Goal: Task Accomplishment & Management: Use online tool/utility

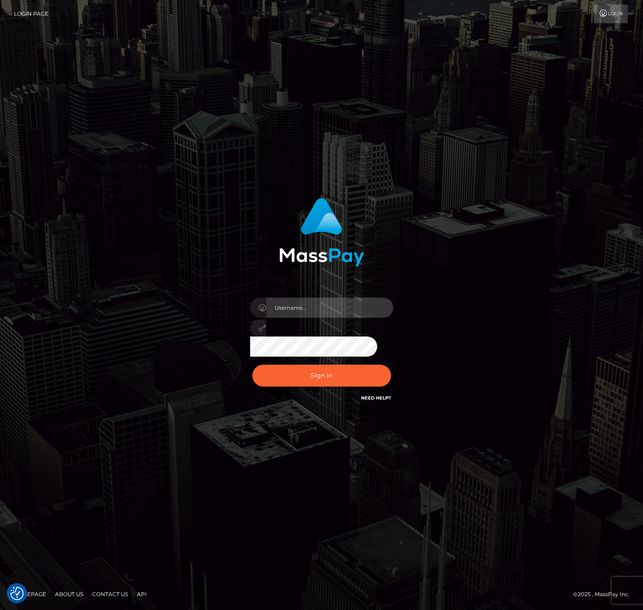
click at [349, 312] on input "text" at bounding box center [329, 308] width 127 height 20
type input "speralta"
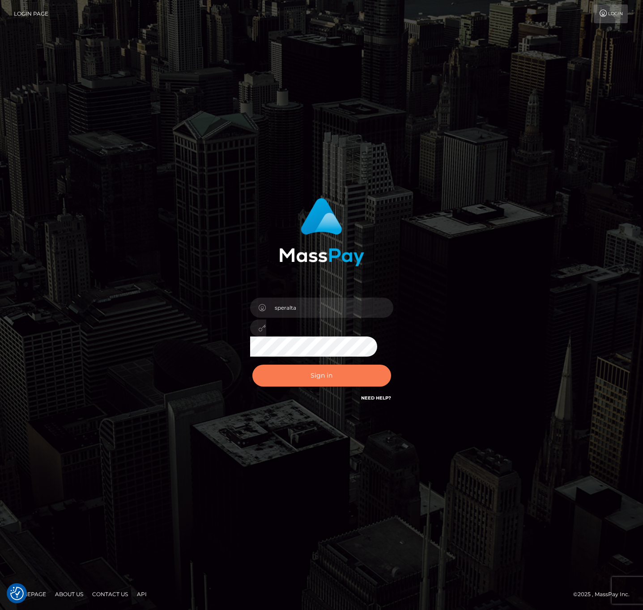
click at [331, 371] on button "Sign in" at bounding box center [321, 376] width 139 height 22
click at [469, 269] on div "Sign in" at bounding box center [322, 305] width 510 height 228
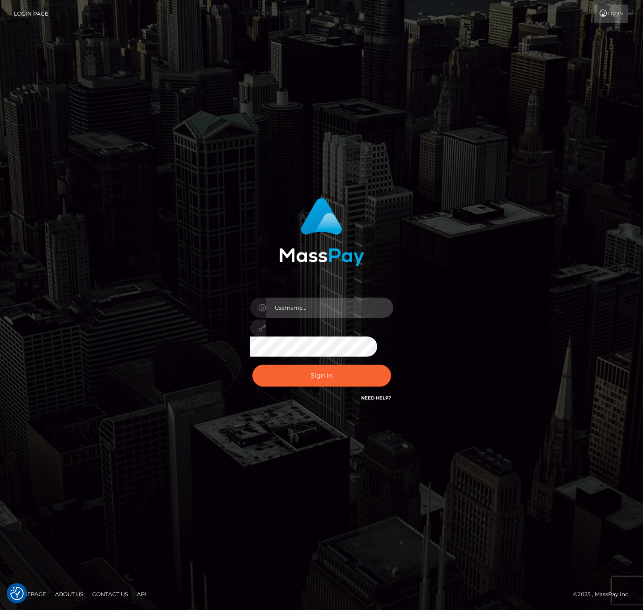
drag, startPoint x: 298, startPoint y: 306, endPoint x: 349, endPoint y: 298, distance: 51.6
click at [298, 306] on input "text" at bounding box center [329, 308] width 127 height 20
type input "speralta"
click at [252, 365] on button "Sign in" at bounding box center [321, 376] width 139 height 22
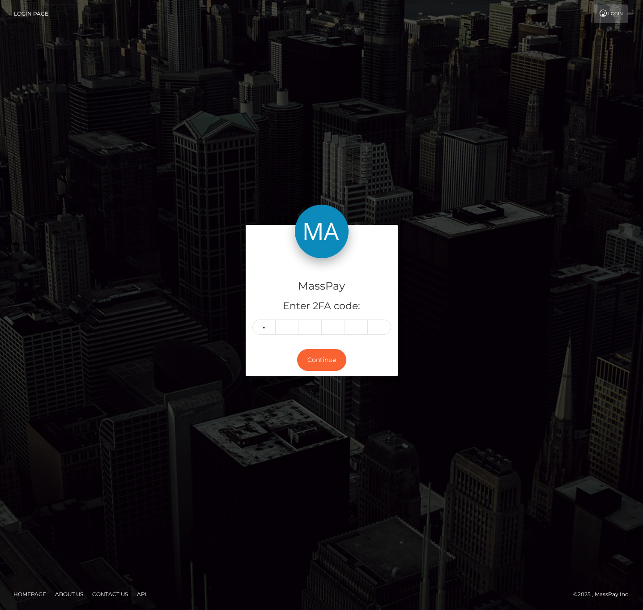
type input "6"
type input "7"
type input "0"
type input "1"
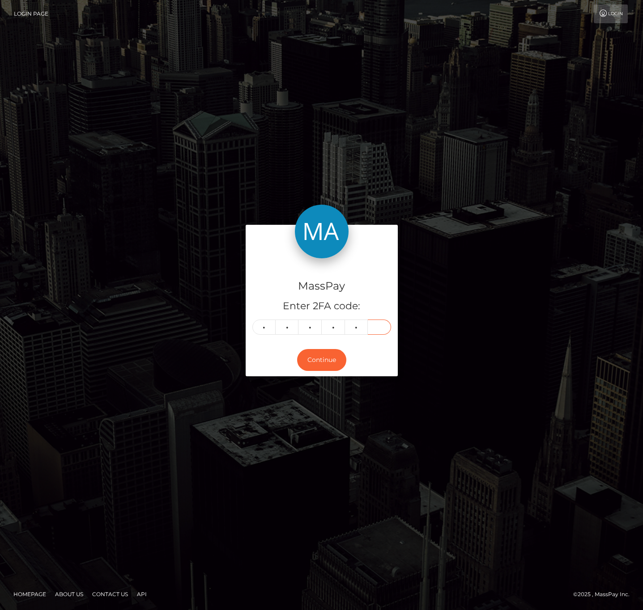
type input "6"
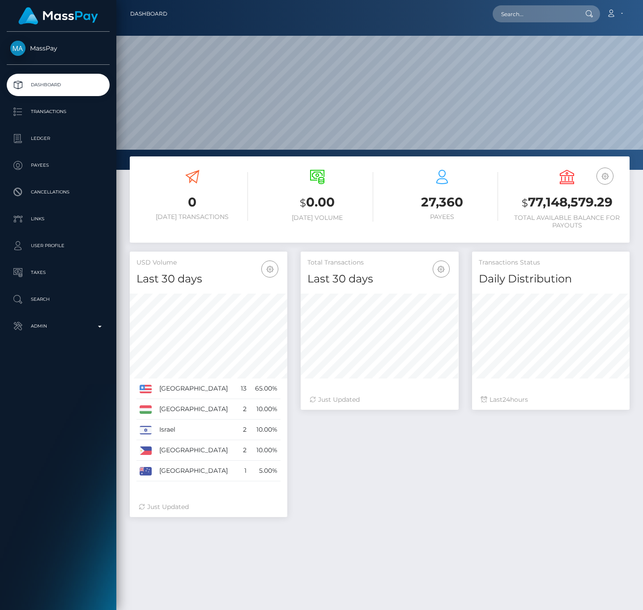
scroll to position [158, 157]
click at [80, 113] on p "Transactions" at bounding box center [58, 111] width 96 height 13
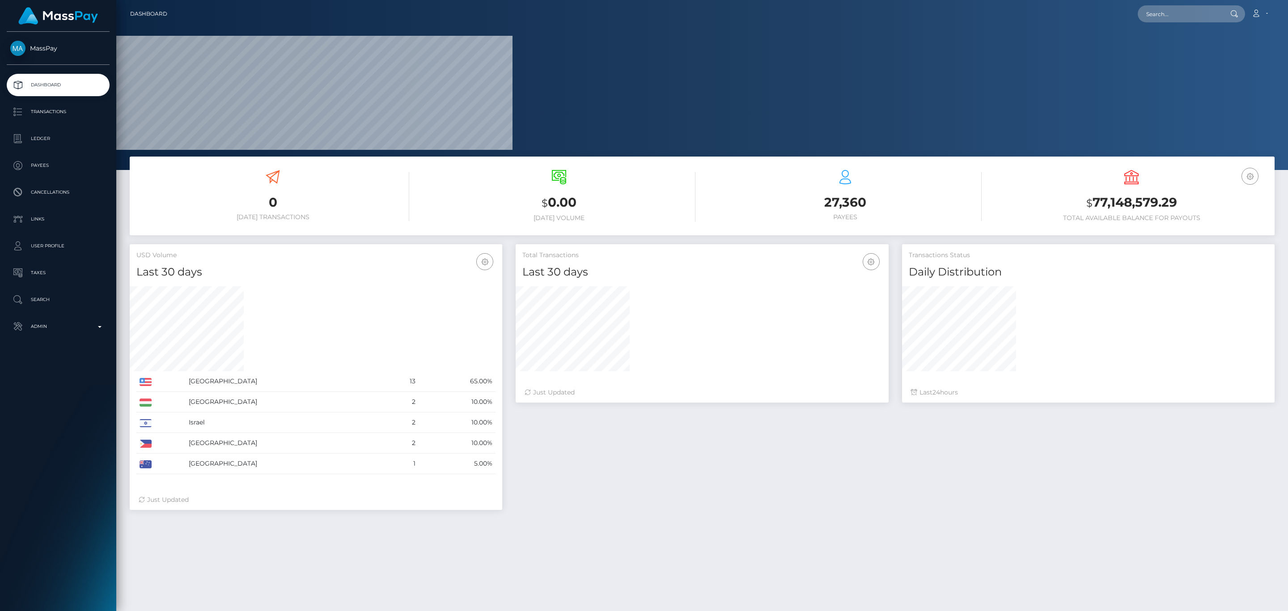
scroll to position [158, 372]
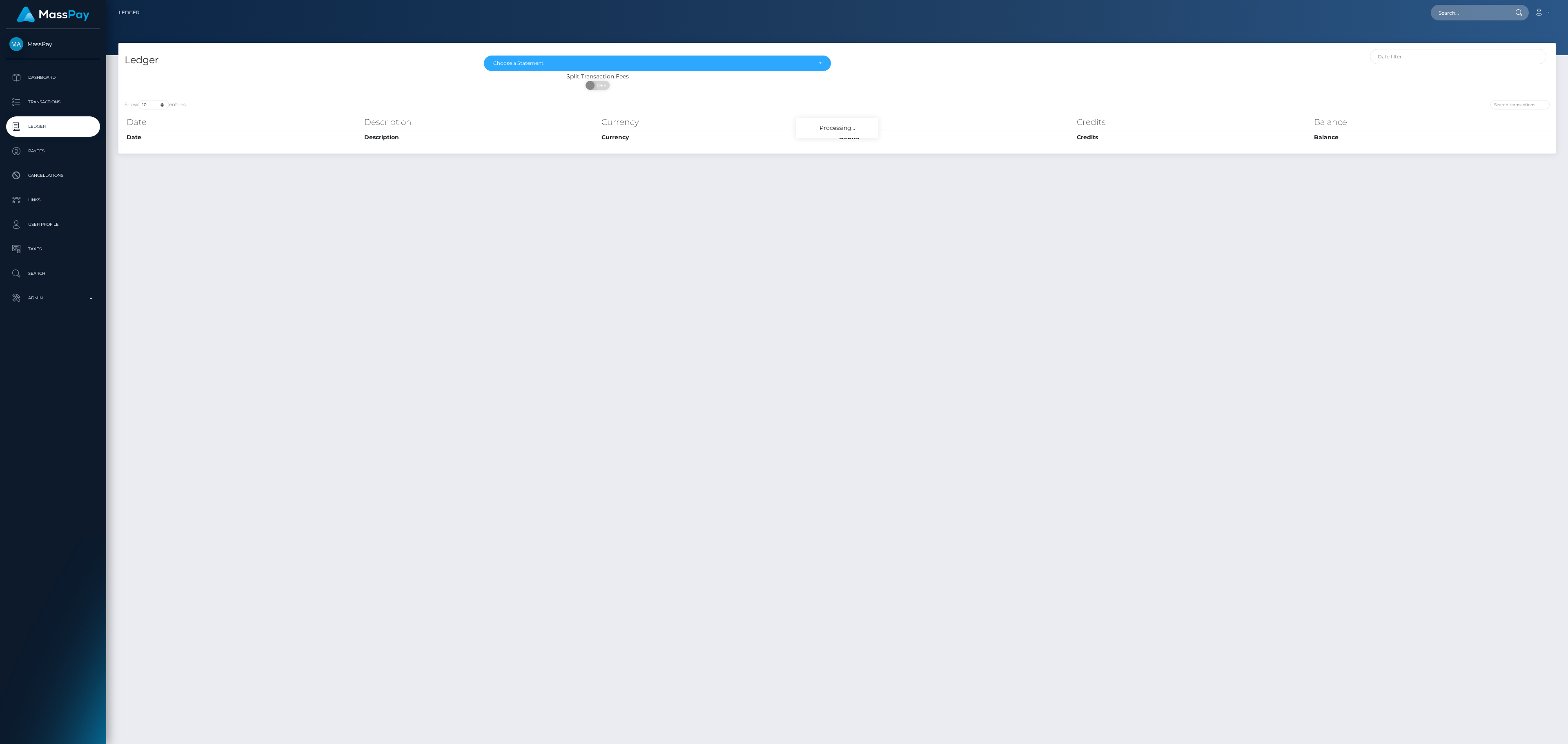
drag, startPoint x: 591, startPoint y: 280, endPoint x: 602, endPoint y: 139, distance: 141.4
click at [591, 279] on div "Ledger [DATE] [DATE] [DATE] [DATE] [DATE] [DATE] [DATE] [DATE] [DATE] [DATE] [D…" at bounding box center [837, 390] width 1462 height 694
click at [20, 289] on link "Admin" at bounding box center [53, 298] width 94 height 20
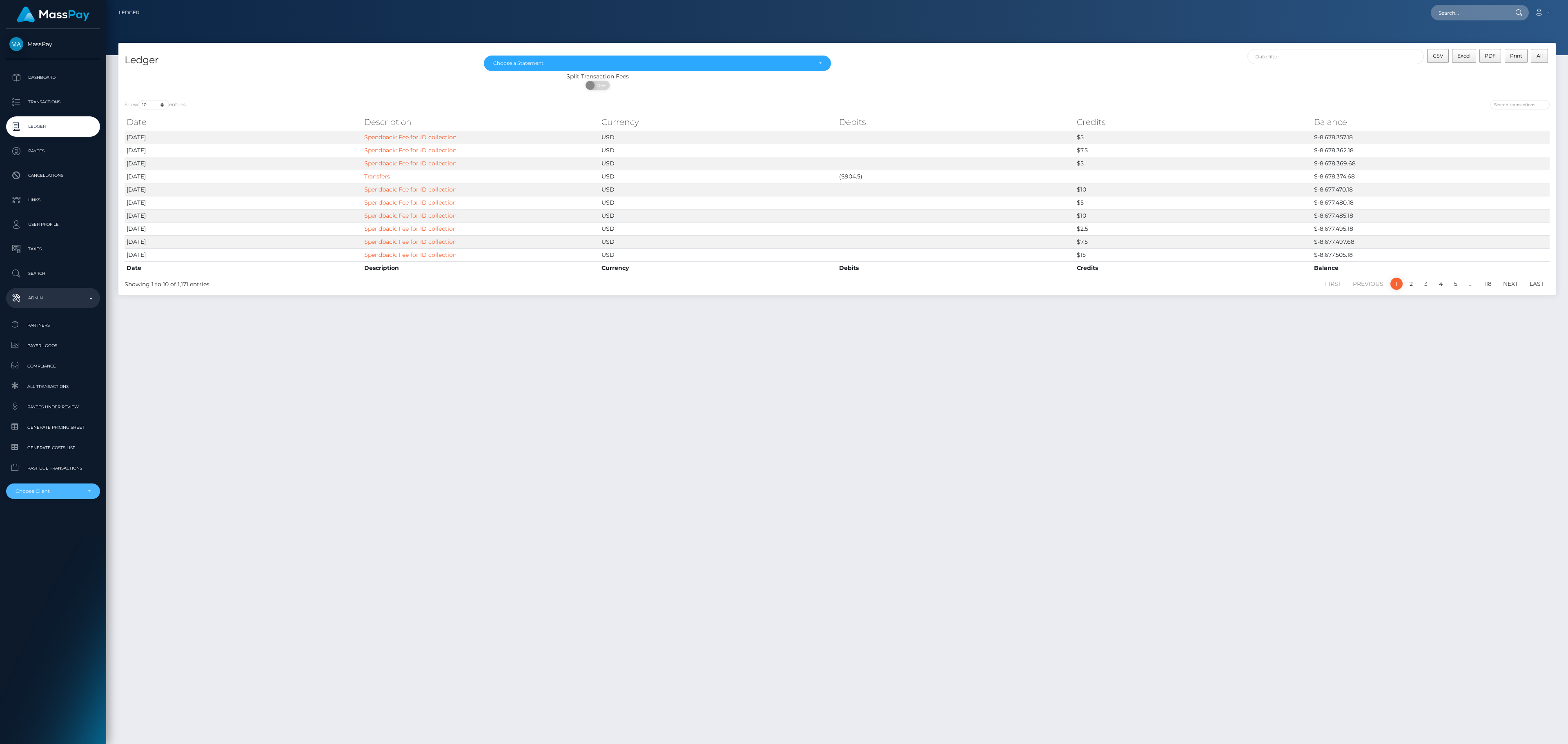
click at [69, 487] on div "Choose Client" at bounding box center [53, 491] width 94 height 16
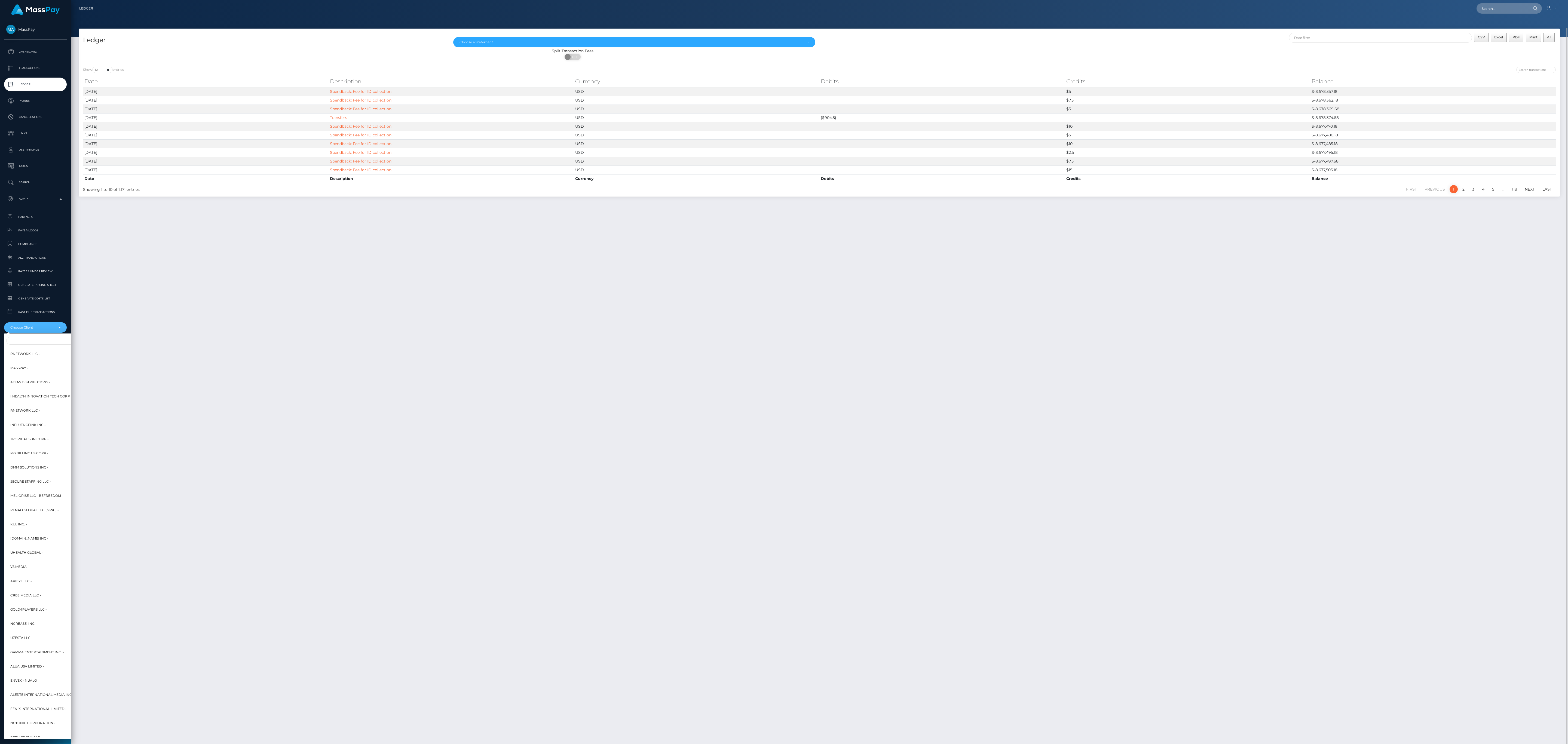
scroll to position [14, 0]
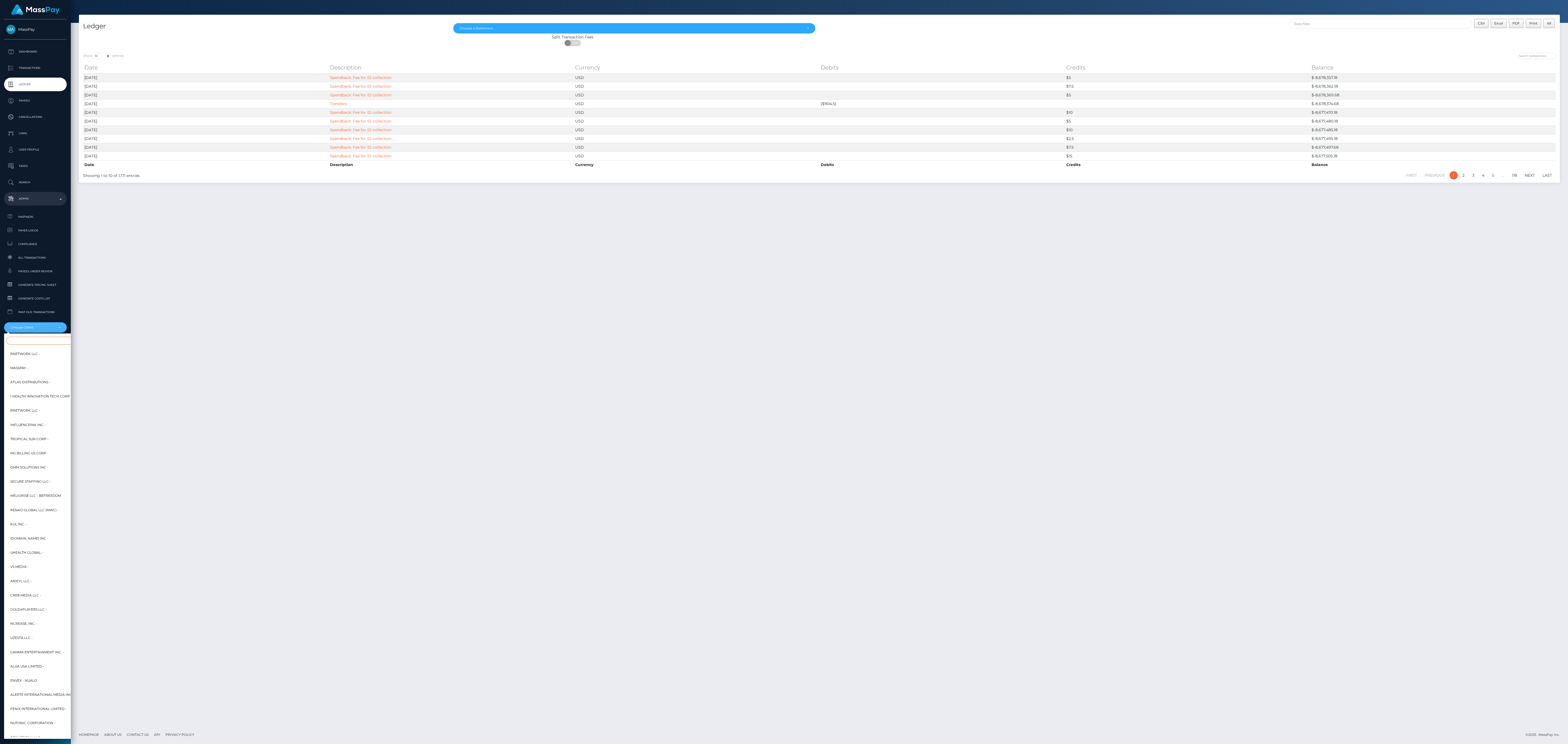
click at [46, 338] on input "Search" at bounding box center [66, 340] width 120 height 8
click at [62, 342] on input "Search" at bounding box center [66, 340] width 120 height 8
paste input "Streamray"
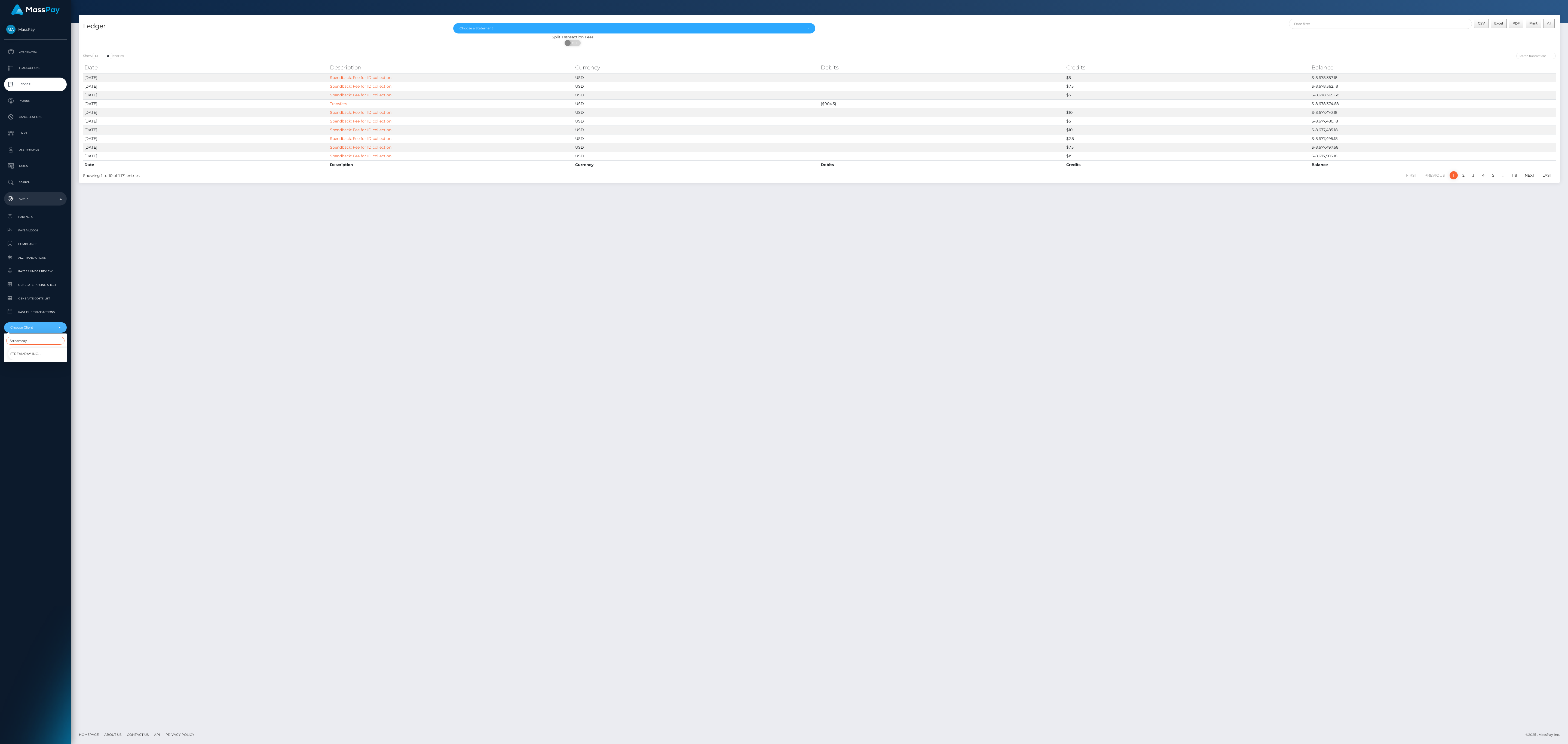
type input "Streamray"
click at [41, 354] on link "Streamray Inc. -" at bounding box center [39, 354] width 63 height 12
select select "46"
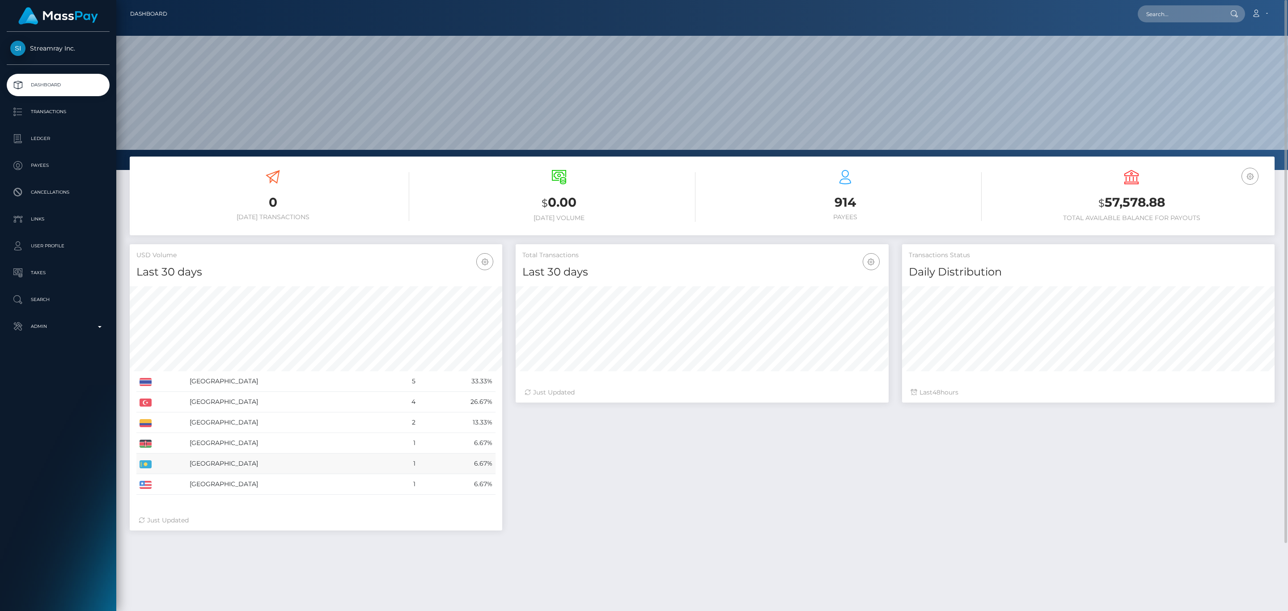
scroll to position [158, 372]
drag, startPoint x: 496, startPoint y: 489, endPoint x: 165, endPoint y: 388, distance: 345.0
click at [165, 388] on div "Thailand 5 33.33% Turkey" at bounding box center [316, 392] width 373 height 224
click at [49, 119] on link "Transactions" at bounding box center [58, 112] width 103 height 22
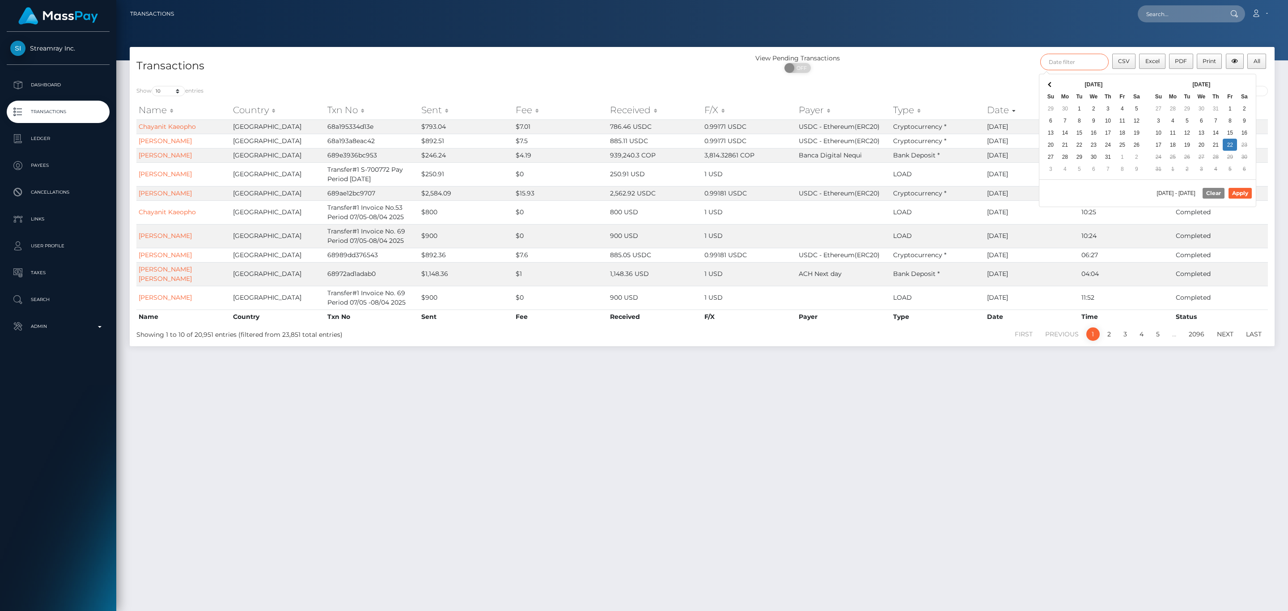
click at [1065, 70] on input "text" at bounding box center [1074, 62] width 68 height 17
click at [1055, 85] on th at bounding box center [1050, 84] width 14 height 12
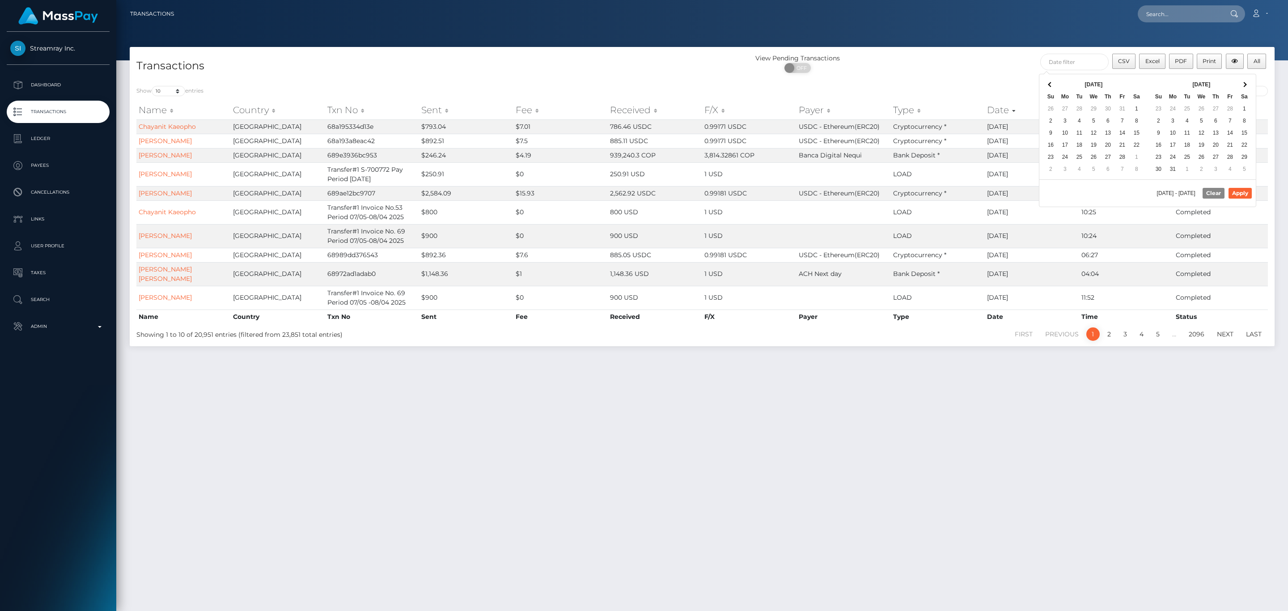
click at [1055, 85] on th at bounding box center [1050, 84] width 14 height 12
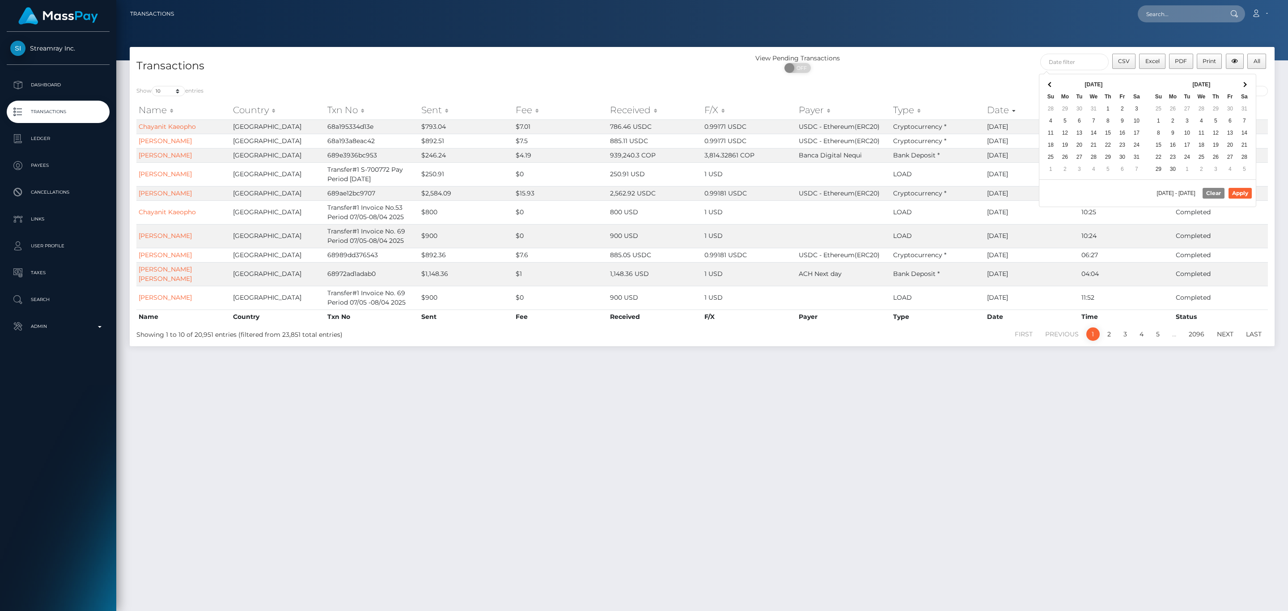
click at [1055, 85] on th at bounding box center [1050, 84] width 14 height 12
click at [1241, 90] on th at bounding box center [1244, 84] width 14 height 12
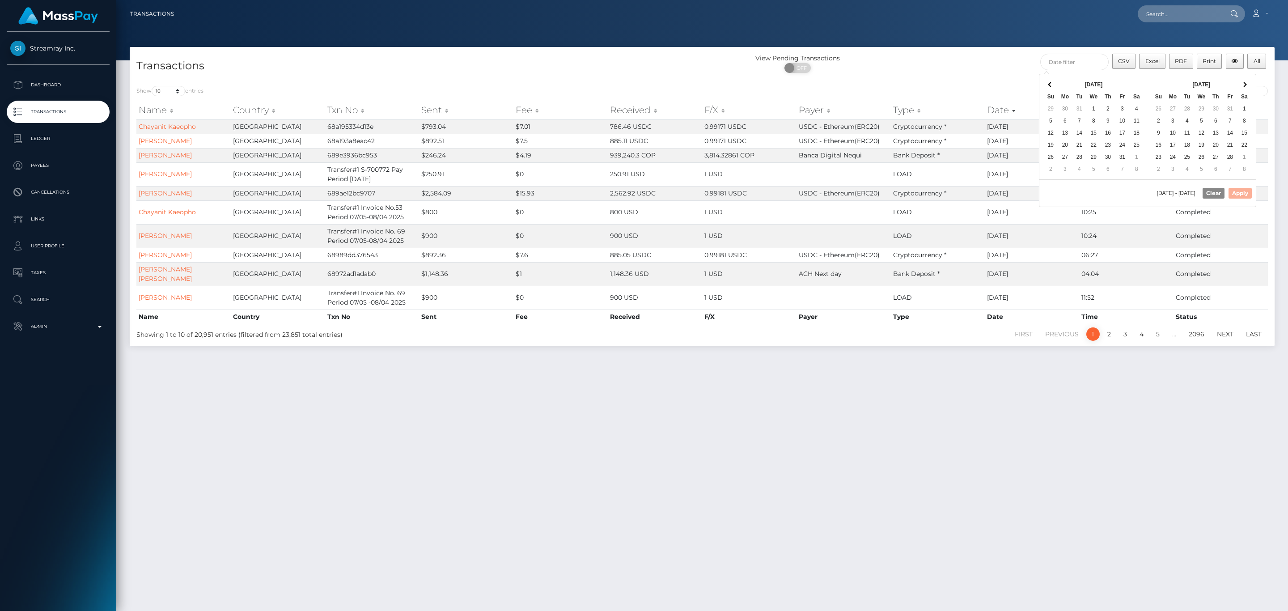
click at [1241, 90] on th at bounding box center [1244, 84] width 14 height 12
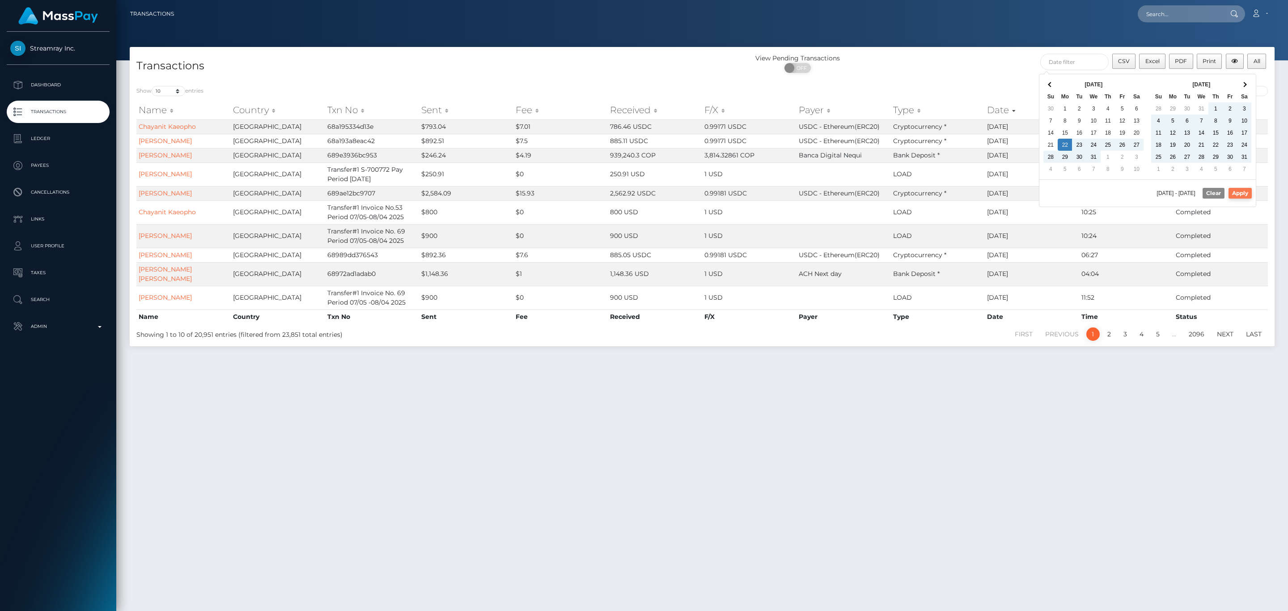
click at [1240, 194] on button "Apply" at bounding box center [1240, 193] width 23 height 11
type input "[DATE] - [DATE]"
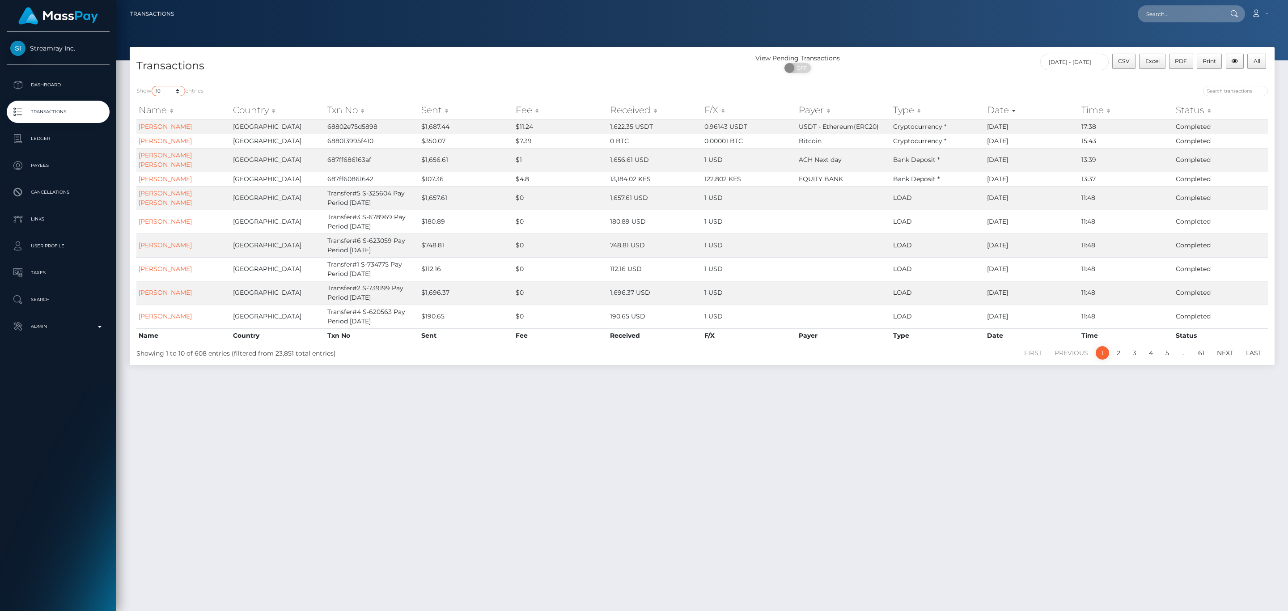
click at [173, 92] on select "10 25 50 100 250 500 1,000 3,500 All" at bounding box center [169, 91] width 34 height 10
select select "-1"
click at [153, 86] on select "10 25 50 100 250 500 1,000 3,500 All" at bounding box center [169, 91] width 34 height 10
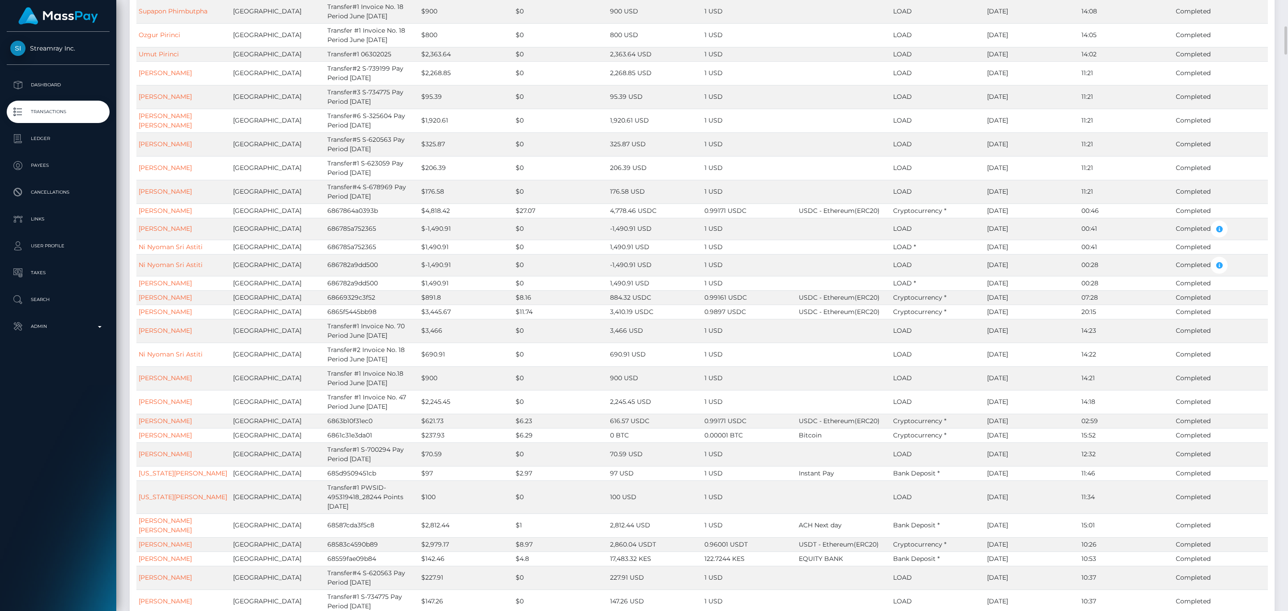
drag, startPoint x: 65, startPoint y: 490, endPoint x: 98, endPoint y: 471, distance: 37.8
click at [65, 491] on div "Streamray Inc. Dashboard Transactions Ledger Payees Cancellations Links Taxes" at bounding box center [58, 320] width 116 height 577
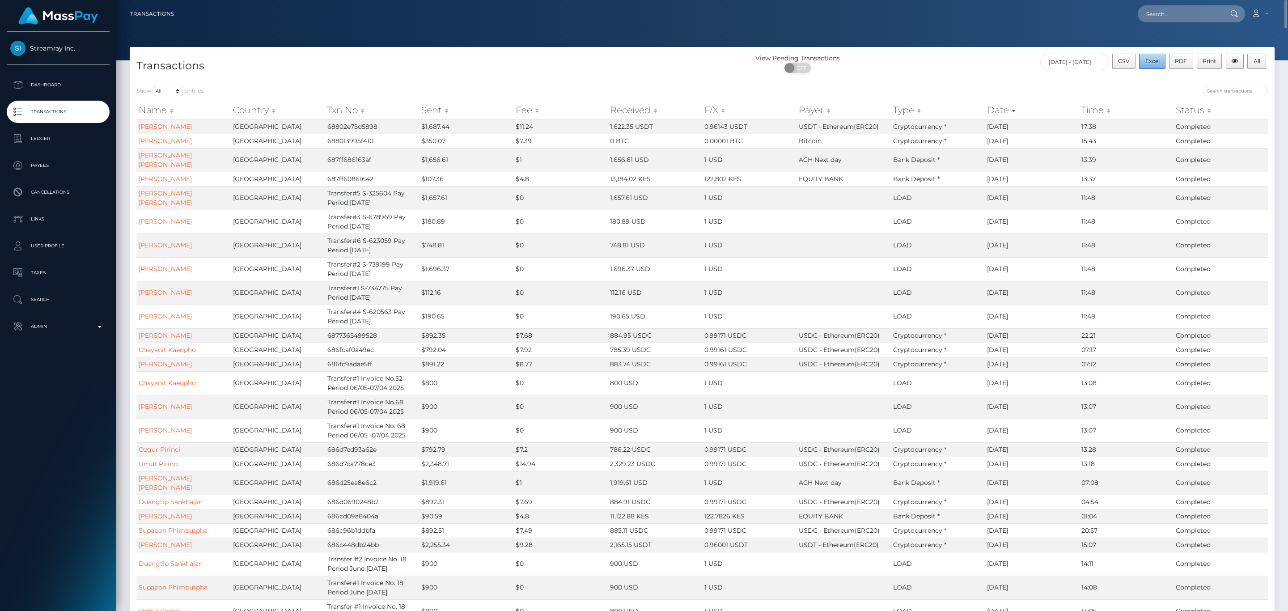
click at [1149, 60] on span "Excel" at bounding box center [1152, 61] width 14 height 7
